Goal: Information Seeking & Learning: Learn about a topic

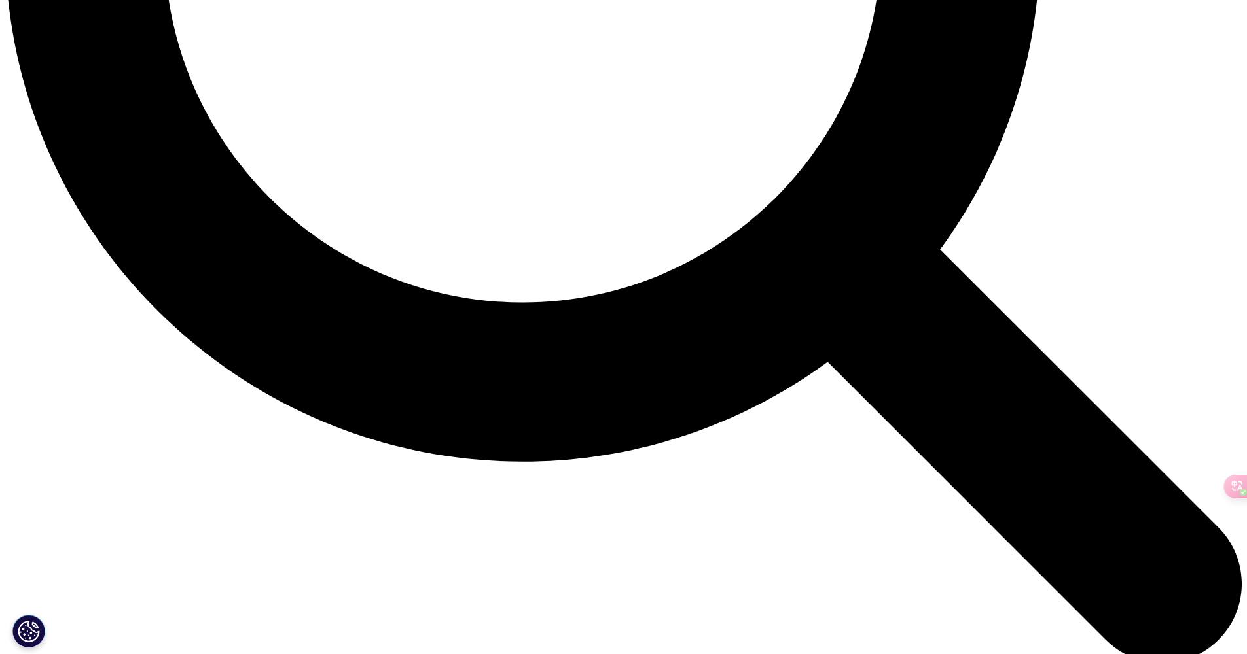
scroll to position [1828, 0]
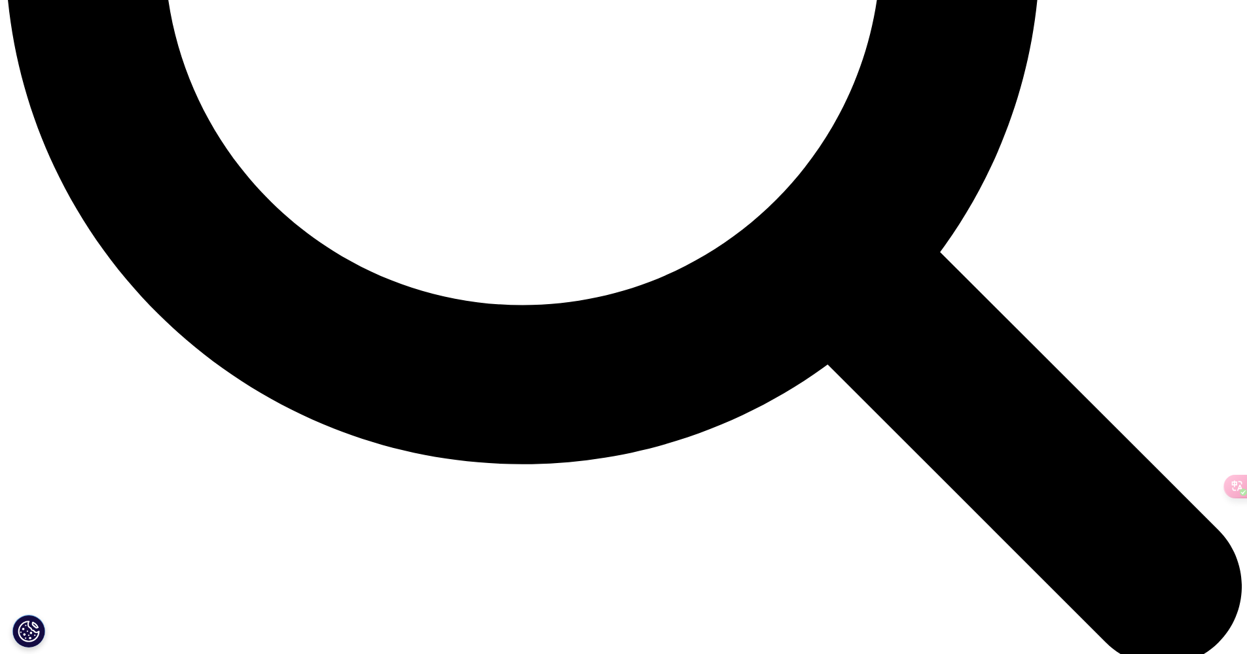
copy link "READ MORE 阅读更多"
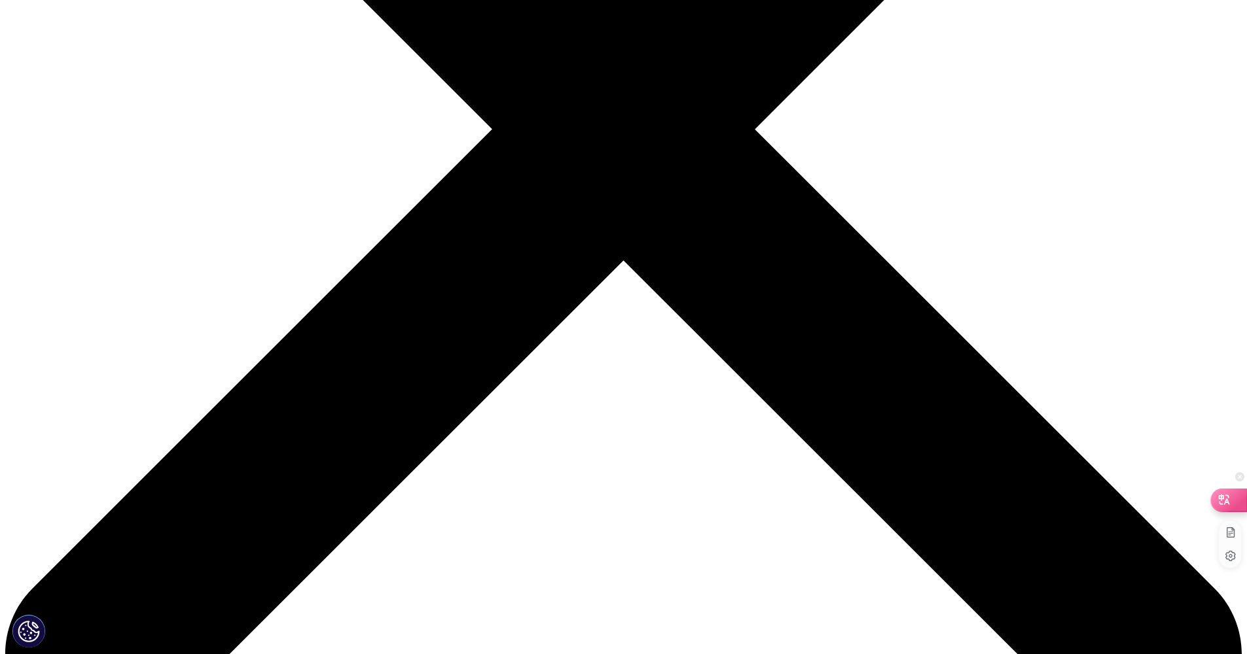
click at [1224, 503] on icon at bounding box center [1223, 499] width 13 height 13
